Goal: Task Accomplishment & Management: Manage account settings

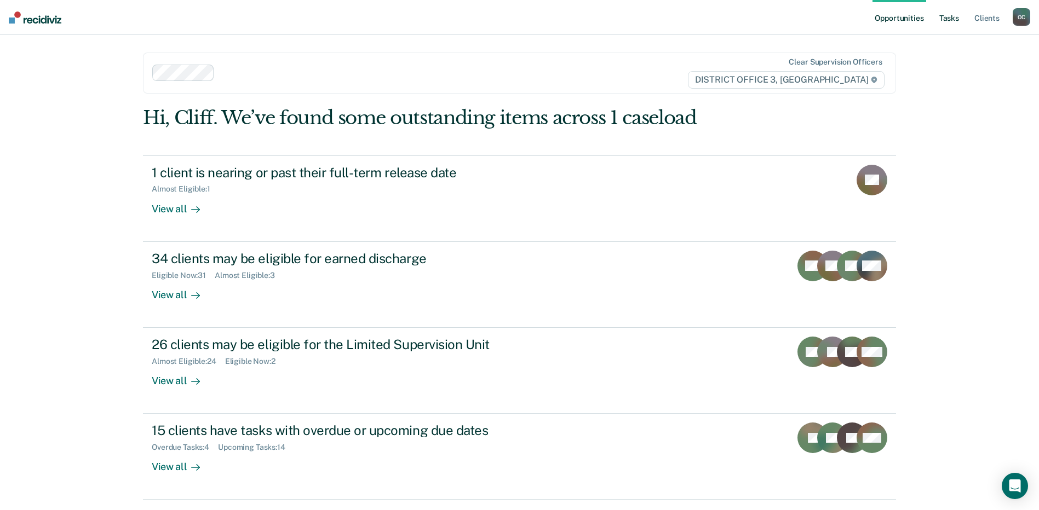
click at [947, 21] on link "Tasks" at bounding box center [949, 17] width 24 height 35
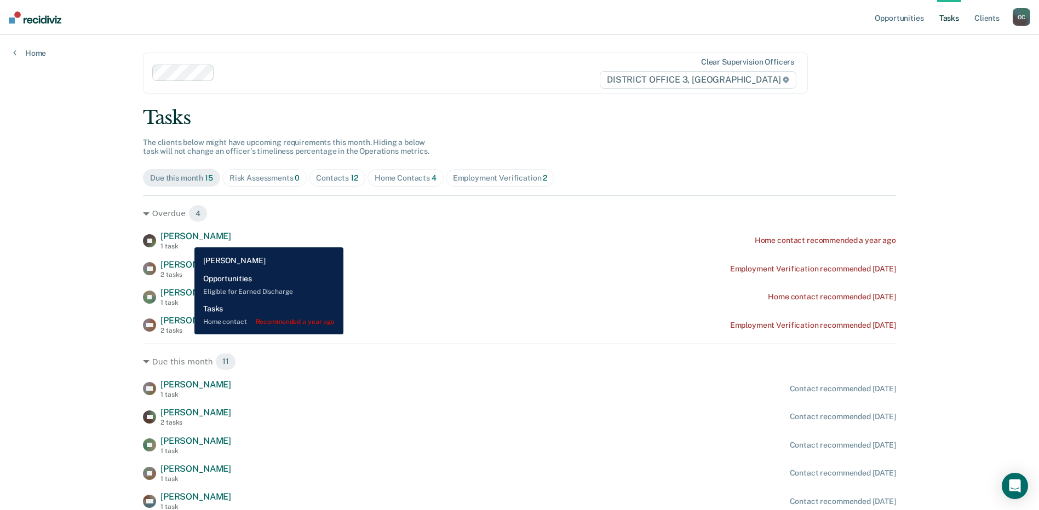
click at [186, 239] on span "[PERSON_NAME]" at bounding box center [195, 236] width 71 height 10
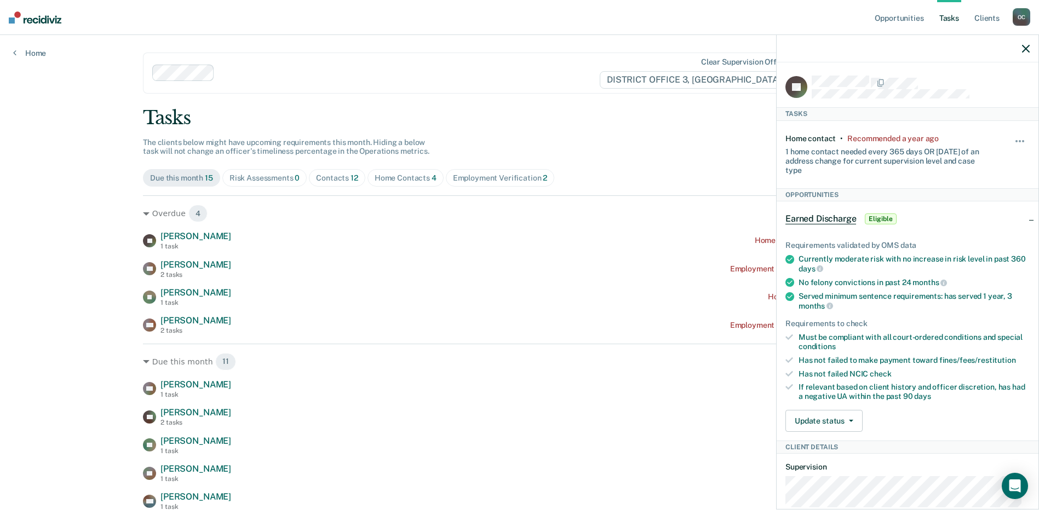
click at [1023, 48] on icon "button" at bounding box center [1026, 49] width 8 height 8
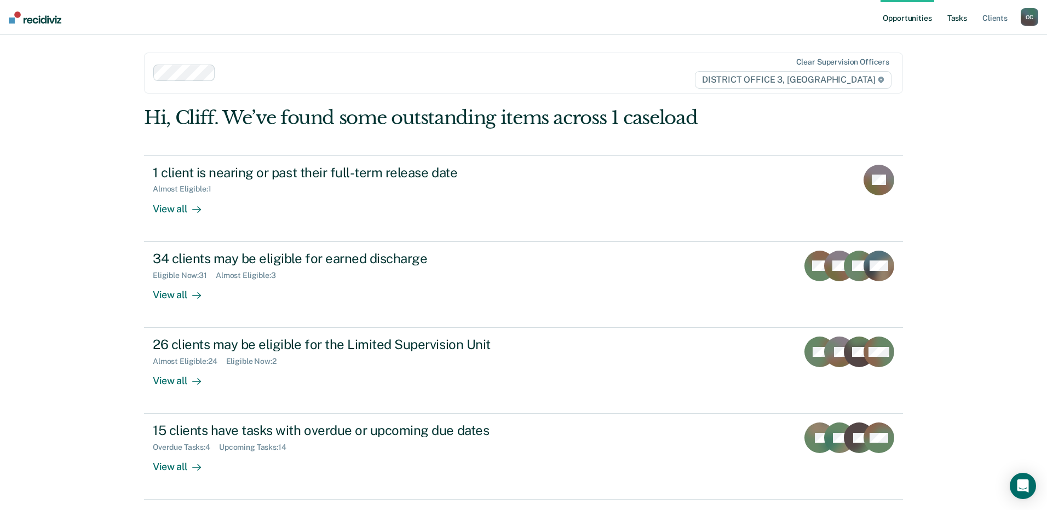
click at [950, 15] on link "Tasks" at bounding box center [957, 17] width 24 height 35
click at [948, 13] on link "Tasks" at bounding box center [949, 17] width 24 height 35
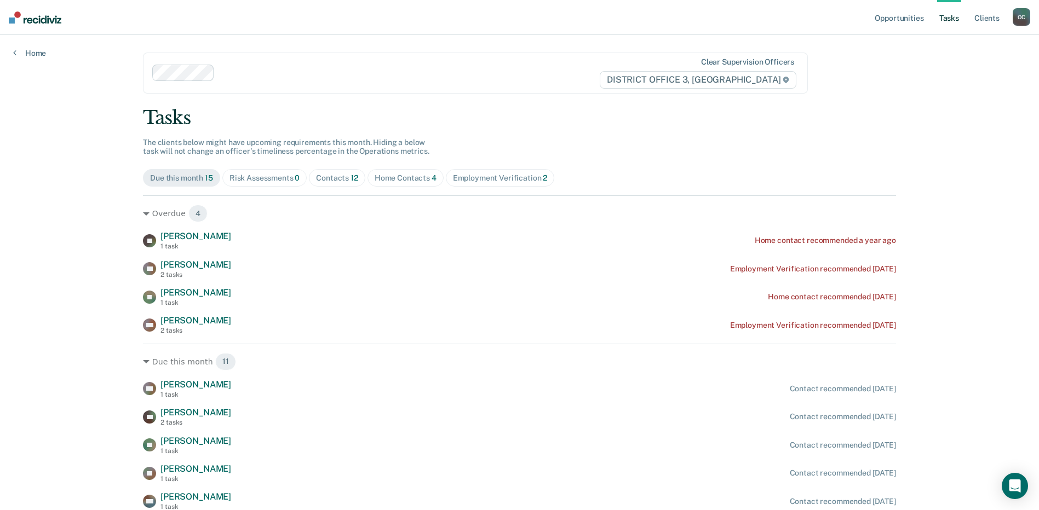
click at [947, 17] on link "Tasks" at bounding box center [949, 17] width 24 height 35
